Goal: Find contact information: Find contact information

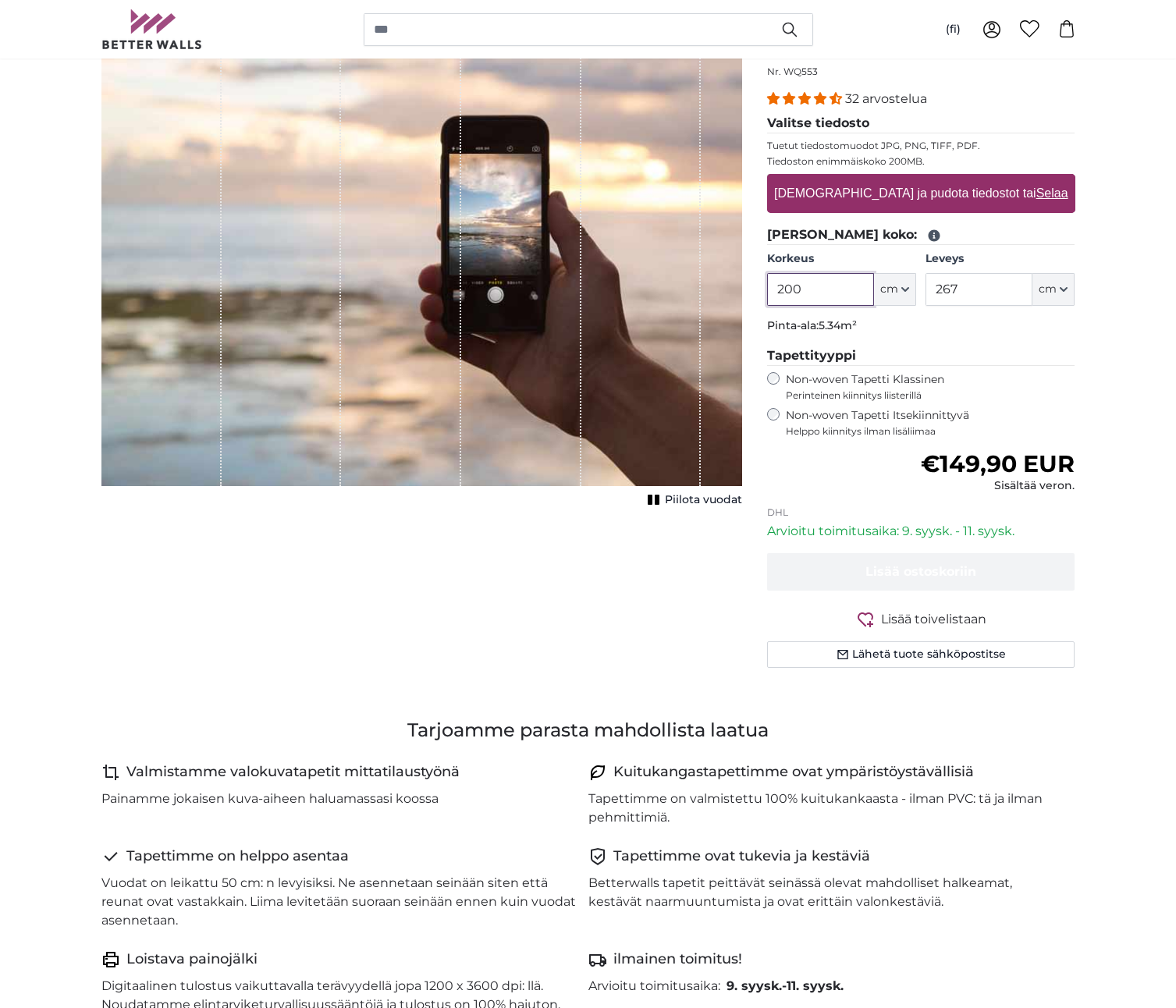
scroll to position [198, 0]
click at [949, 655] on button "Lähetä tuote sähköpostitse" at bounding box center [921, 654] width 308 height 26
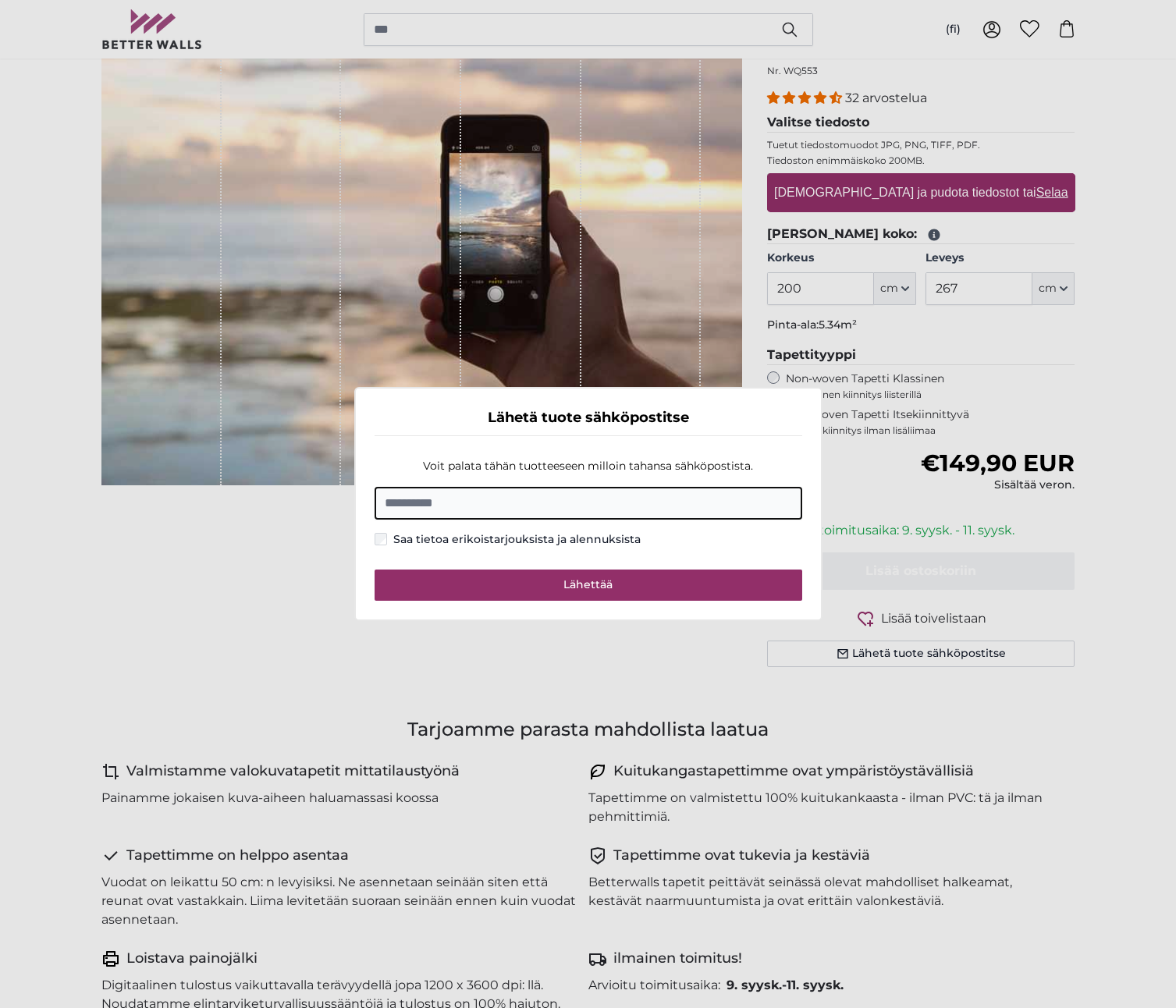
click at [354, 613] on dialog "Lähetä tuote sähköpostitse Voit palata tähän tuotteeseen milloin tahansa sähköp…" at bounding box center [588, 504] width 468 height 234
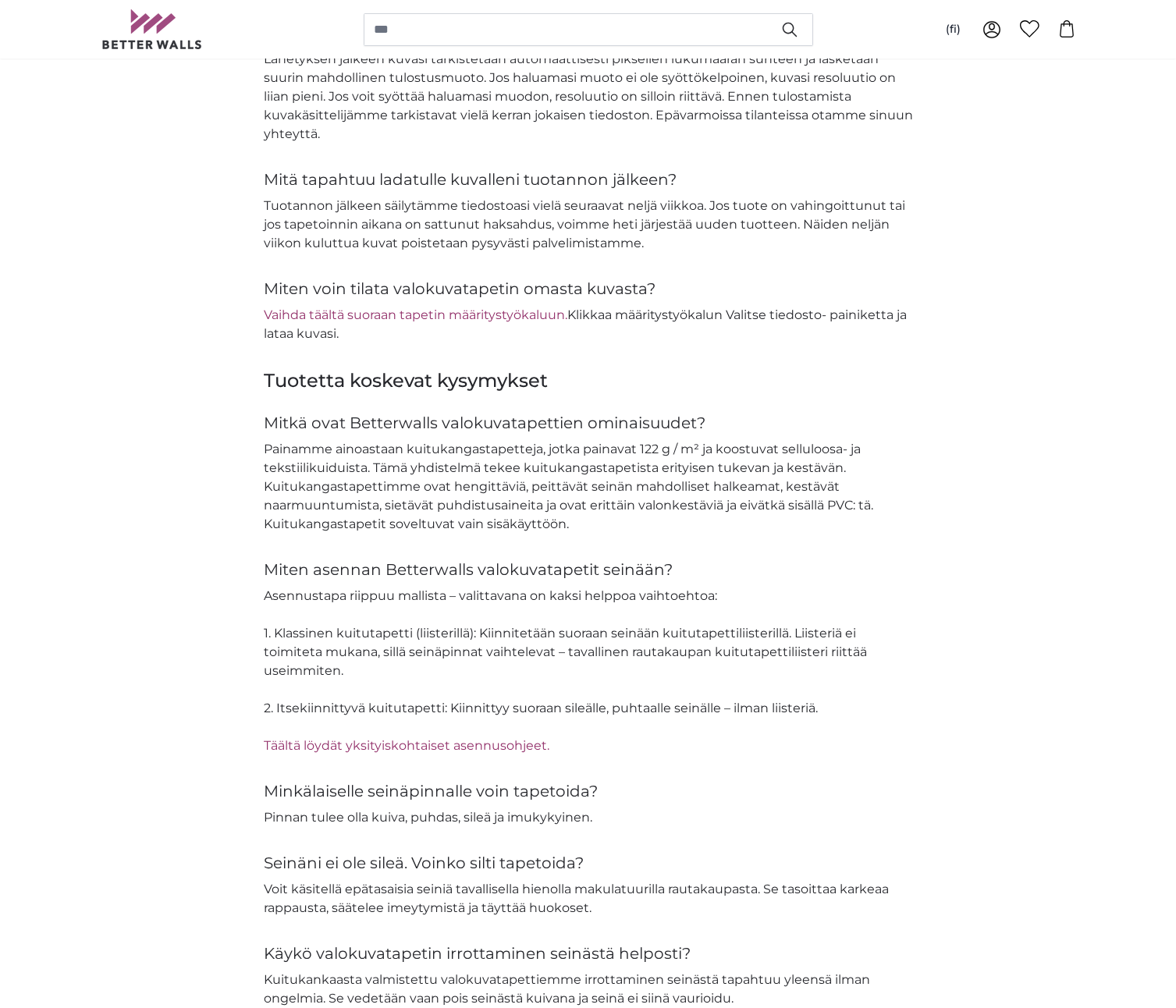
scroll to position [1839, 0]
click at [353, 315] on link "Vaihda täältä suoraan tapetin määritystyökaluun." at bounding box center [416, 313] width 304 height 14
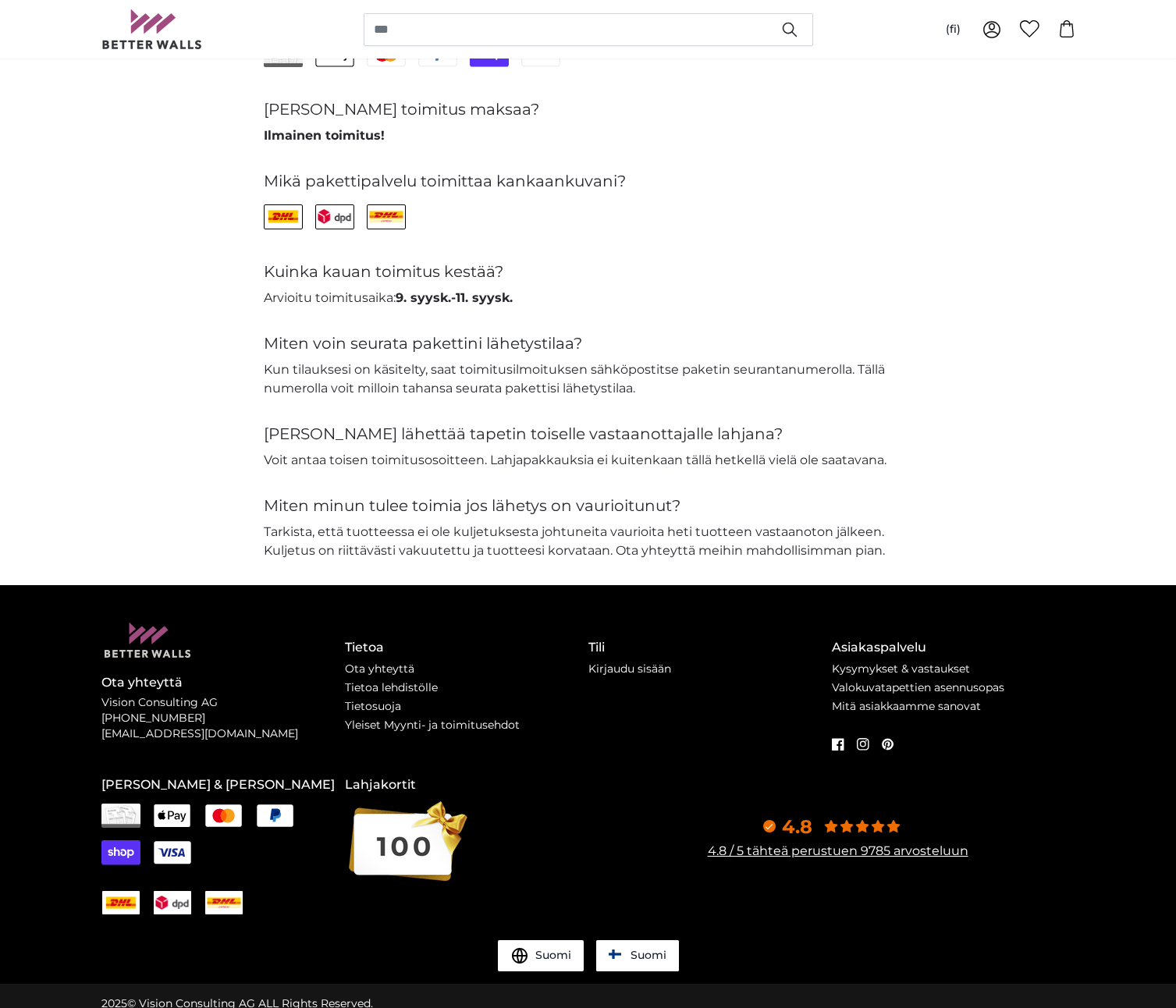
scroll to position [3332, 0]
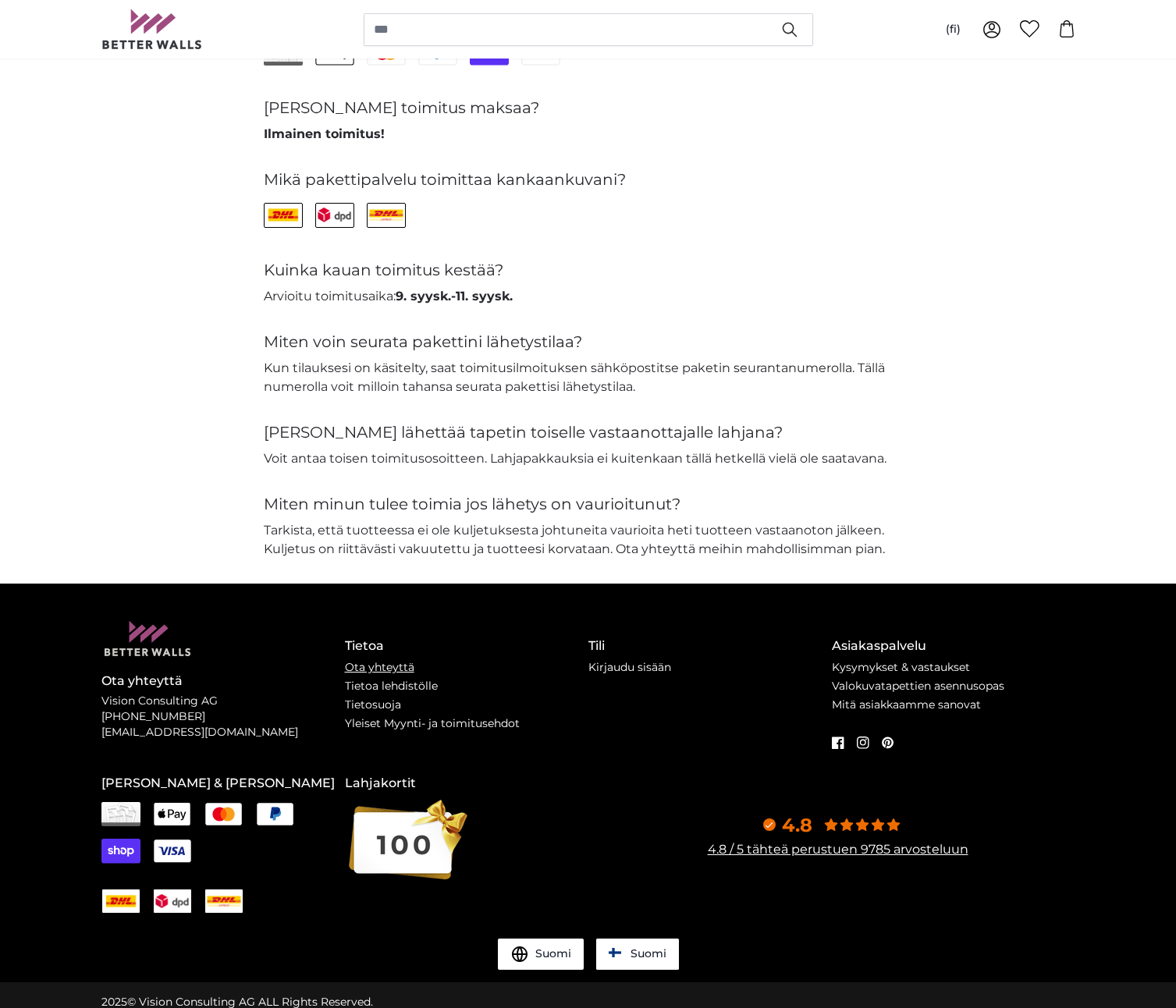
click at [385, 667] on link "Ota yhteyttä" at bounding box center [380, 667] width 70 height 14
drag, startPoint x: 124, startPoint y: 698, endPoint x: 221, endPoint y: 698, distance: 97.0
click at [221, 698] on p "Vision Consulting AG [PHONE_NUMBER] [EMAIL_ADDRESS][DOMAIN_NAME]" at bounding box center [222, 717] width 243 height 47
copy p "Vision Consulting AG"
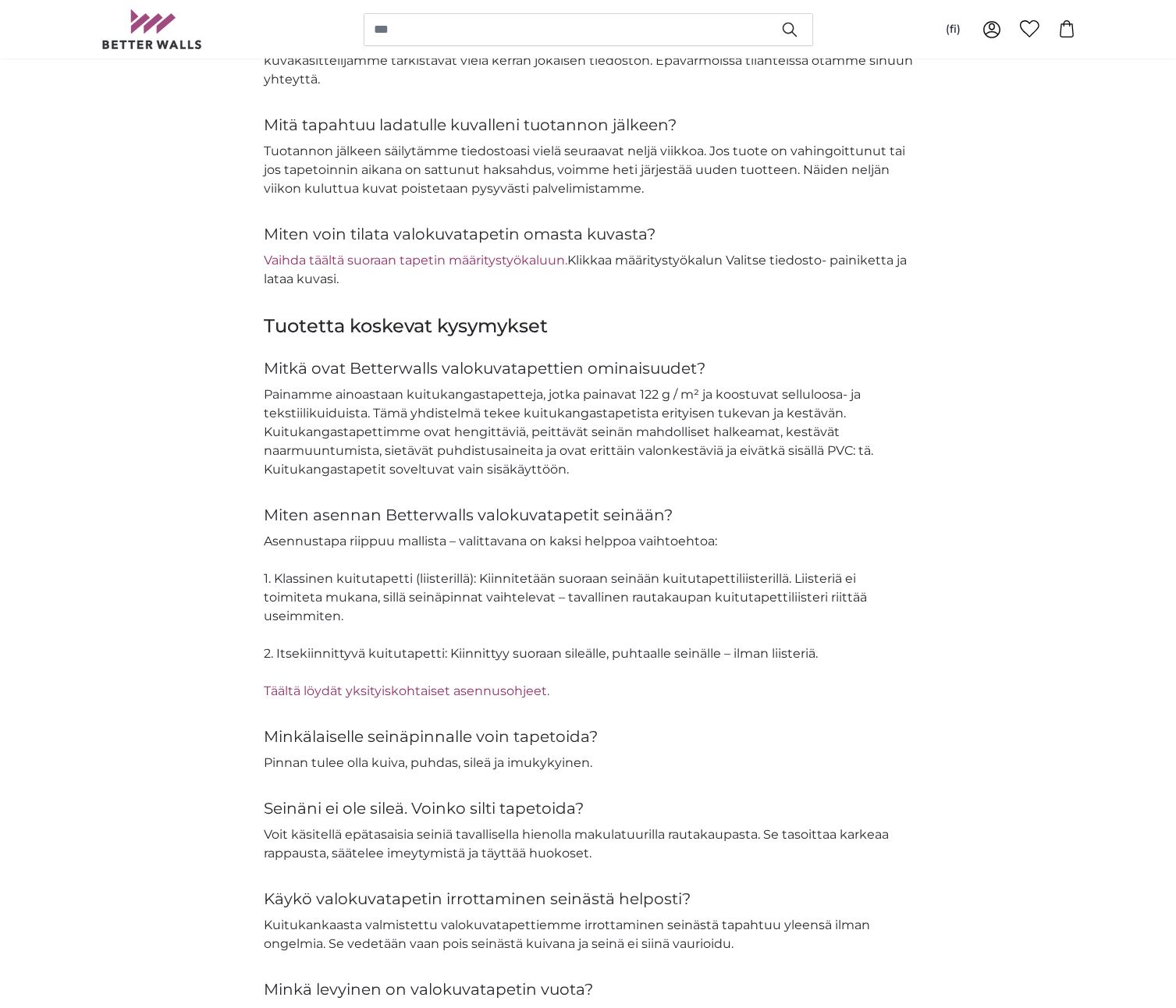
scroll to position [1870, 0]
